Goal: Information Seeking & Learning: Find contact information

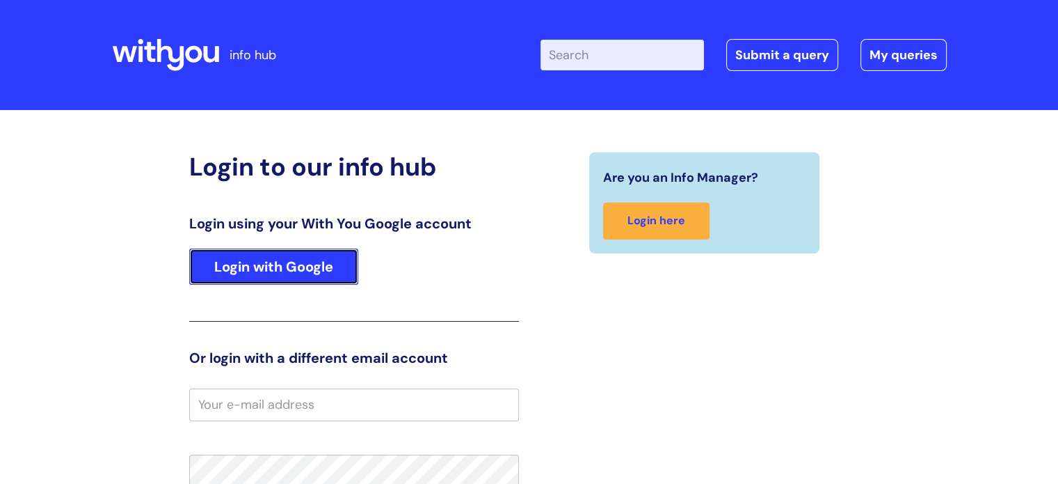
click at [310, 275] on link "Login with Google" at bounding box center [273, 266] width 169 height 36
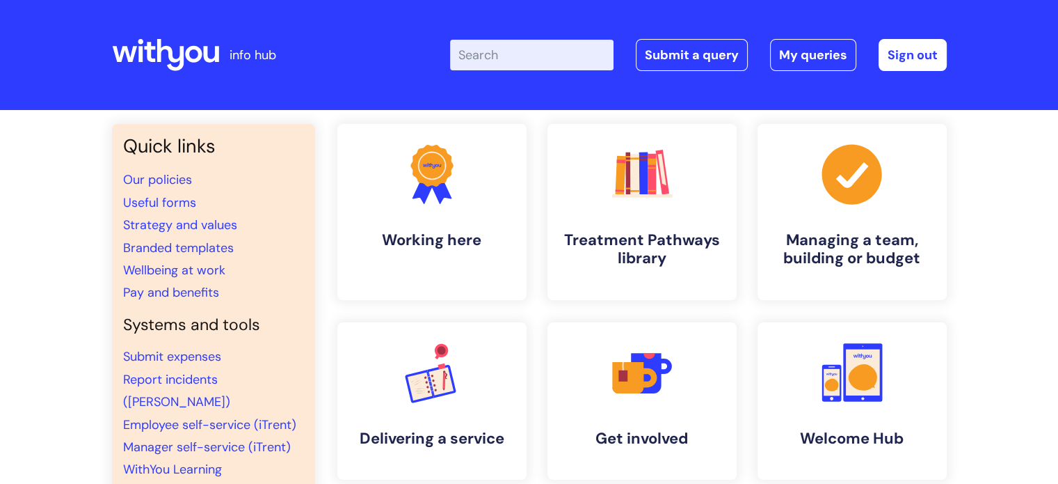
click at [525, 58] on input "Enter your search term here..." at bounding box center [532, 55] width 164 height 31
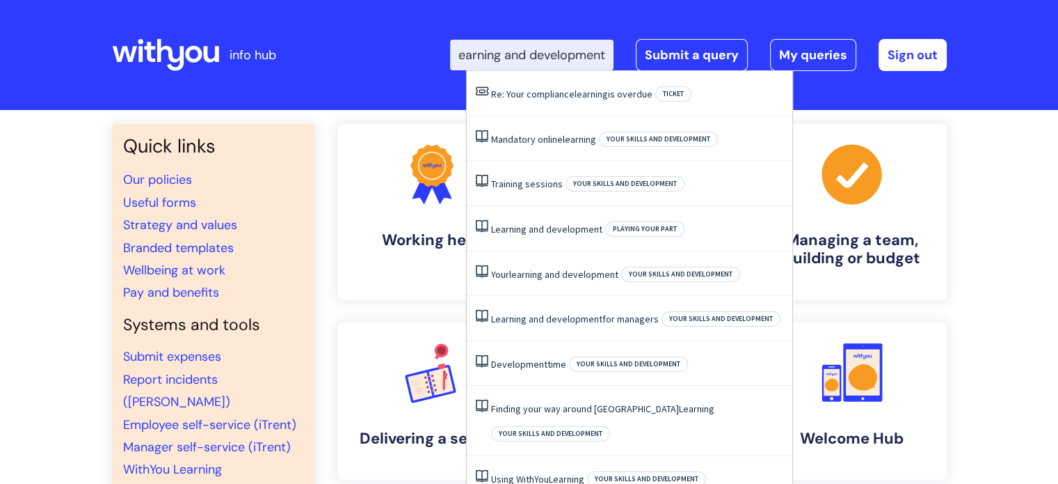
scroll to position [0, 19]
type input "learning and development"
click button "Search" at bounding box center [0, 0] width 0 height 0
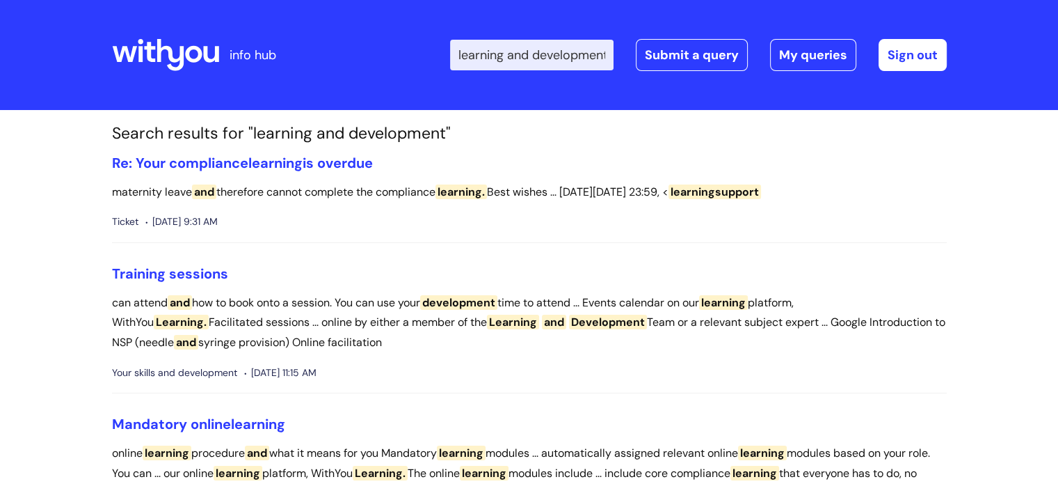
click at [583, 64] on input "learning and development" at bounding box center [532, 55] width 164 height 31
click at [608, 55] on input "learning and development" at bounding box center [532, 55] width 164 height 31
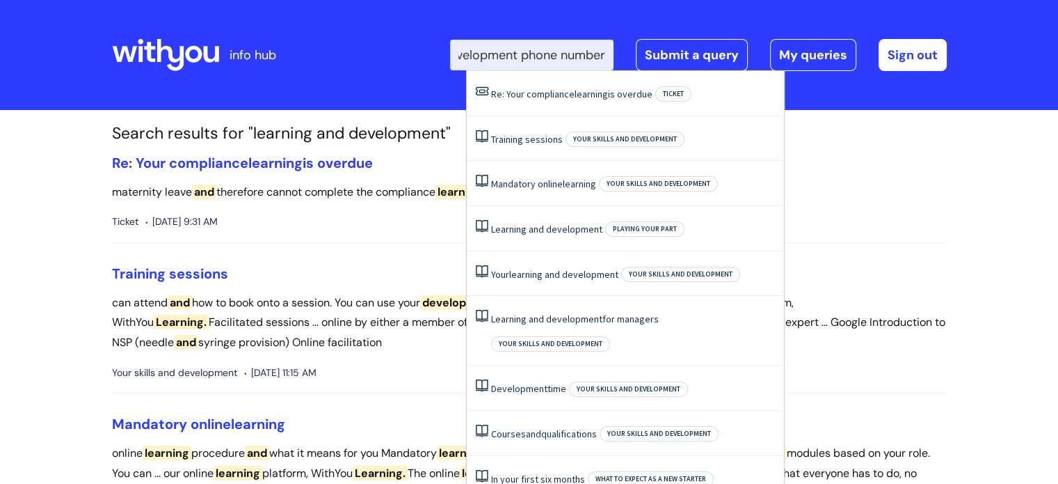
scroll to position [0, 107]
type input "learning and development phone number"
click button "Search" at bounding box center [0, 0] width 0 height 0
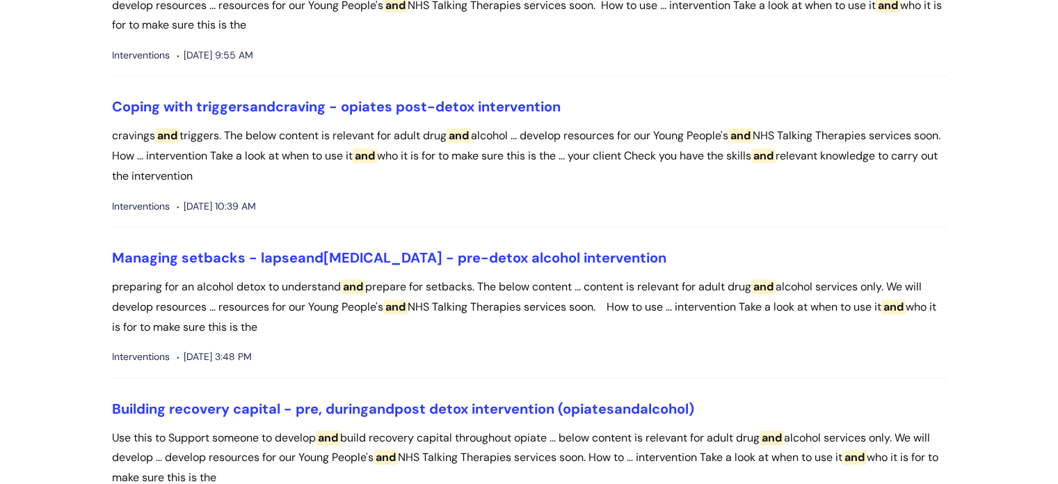
scroll to position [1797, 0]
